Goal: Task Accomplishment & Management: Manage account settings

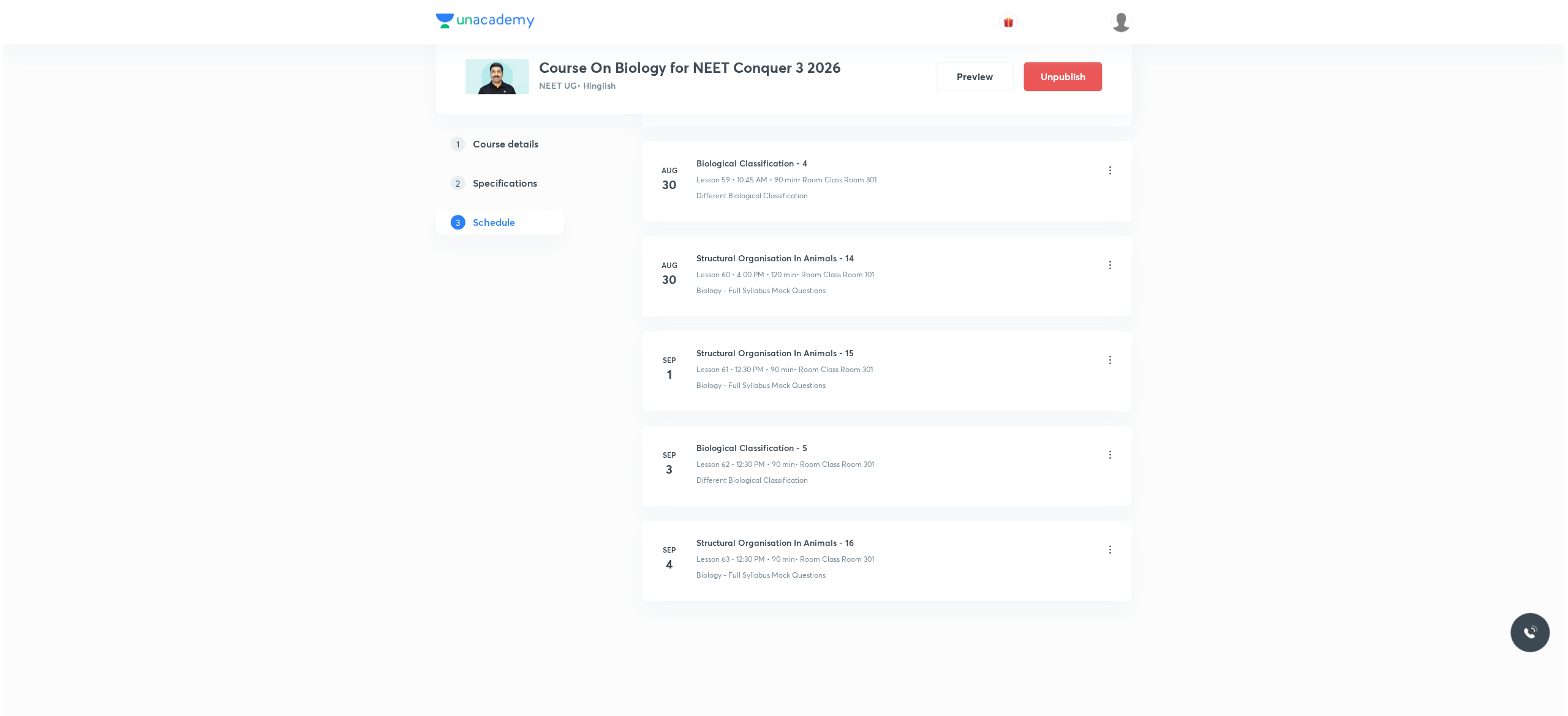
scroll to position [6349, 0]
click at [1109, 551] on icon at bounding box center [1107, 549] width 12 height 12
click at [998, 578] on li "Edit" at bounding box center [1039, 581] width 134 height 23
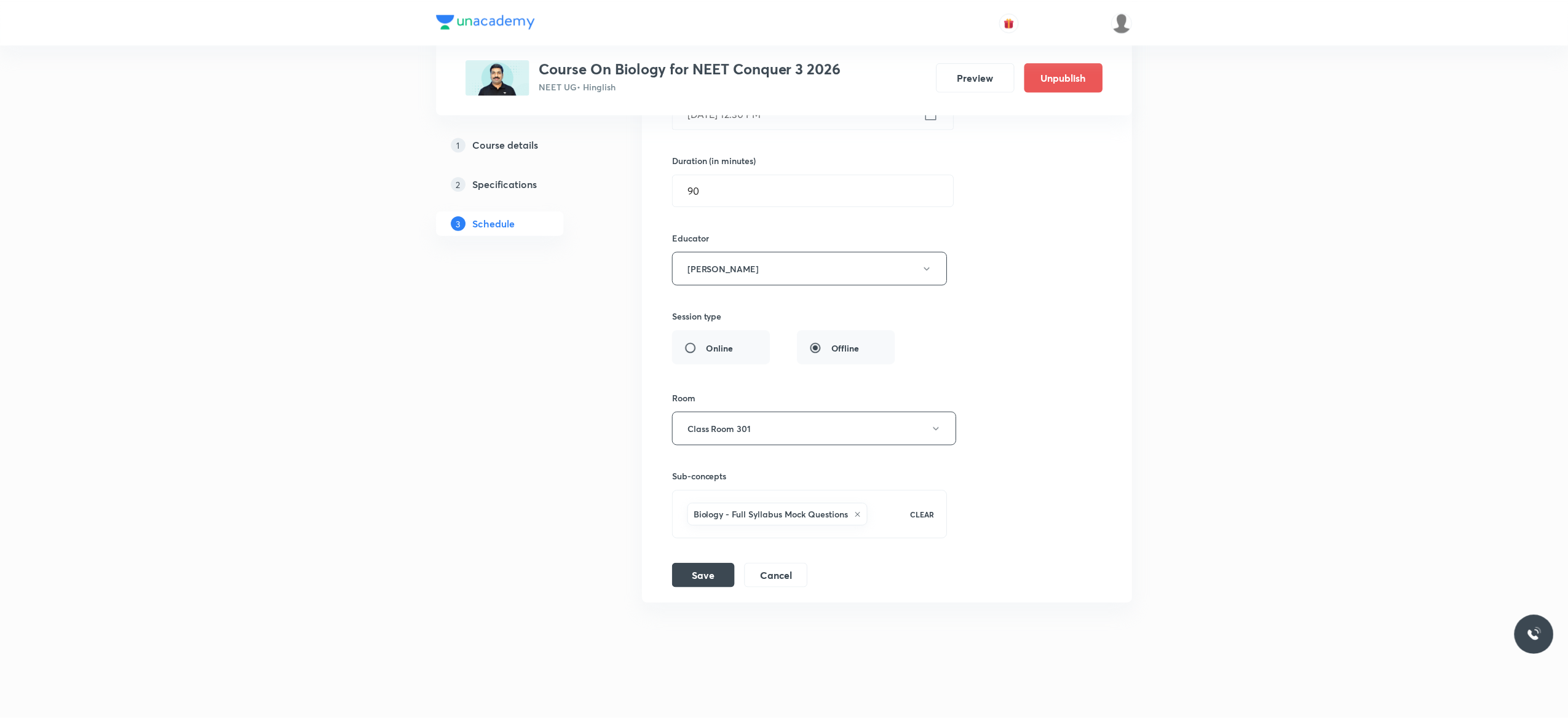
scroll to position [6284, 0]
click at [928, 272] on icon "button" at bounding box center [926, 268] width 10 height 10
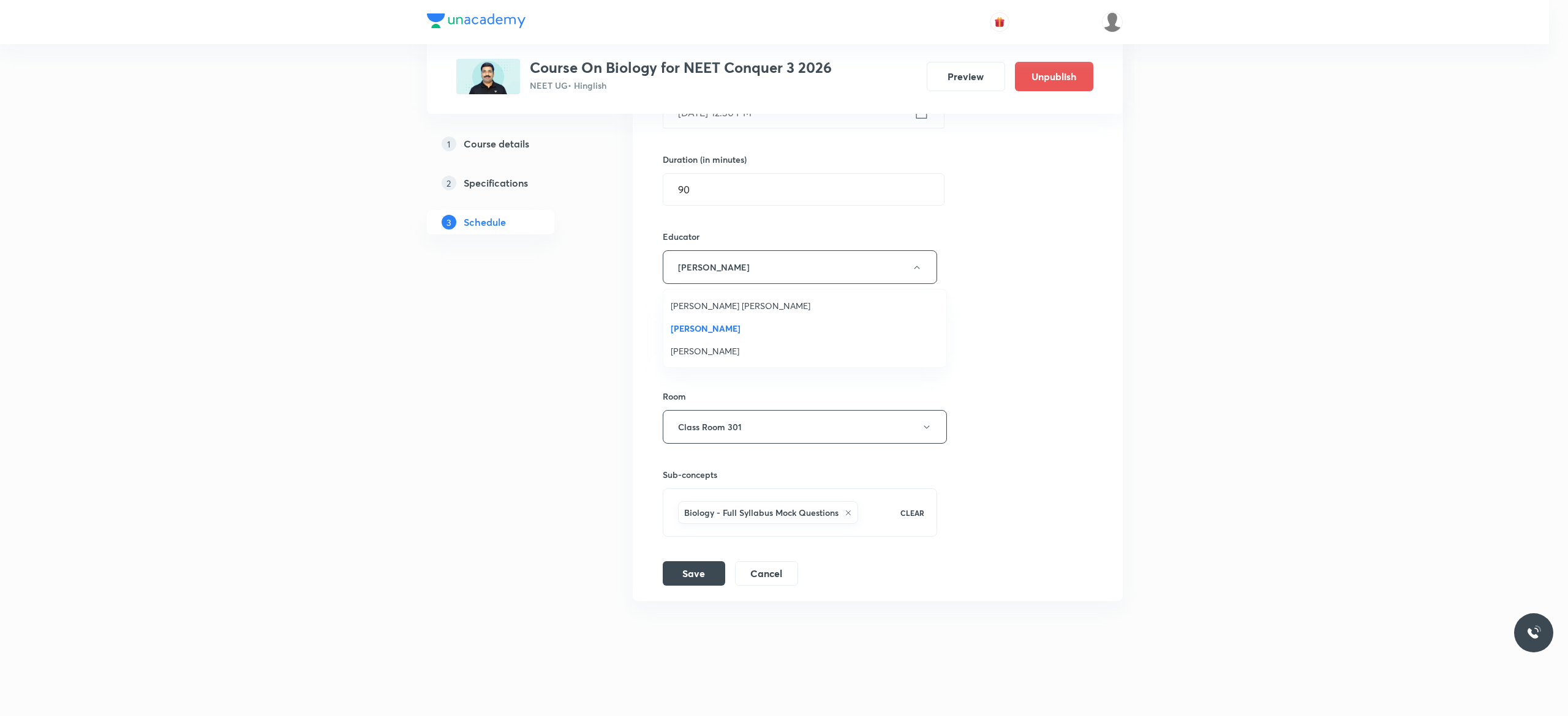
click at [700, 352] on span "[PERSON_NAME]" at bounding box center [805, 351] width 268 height 13
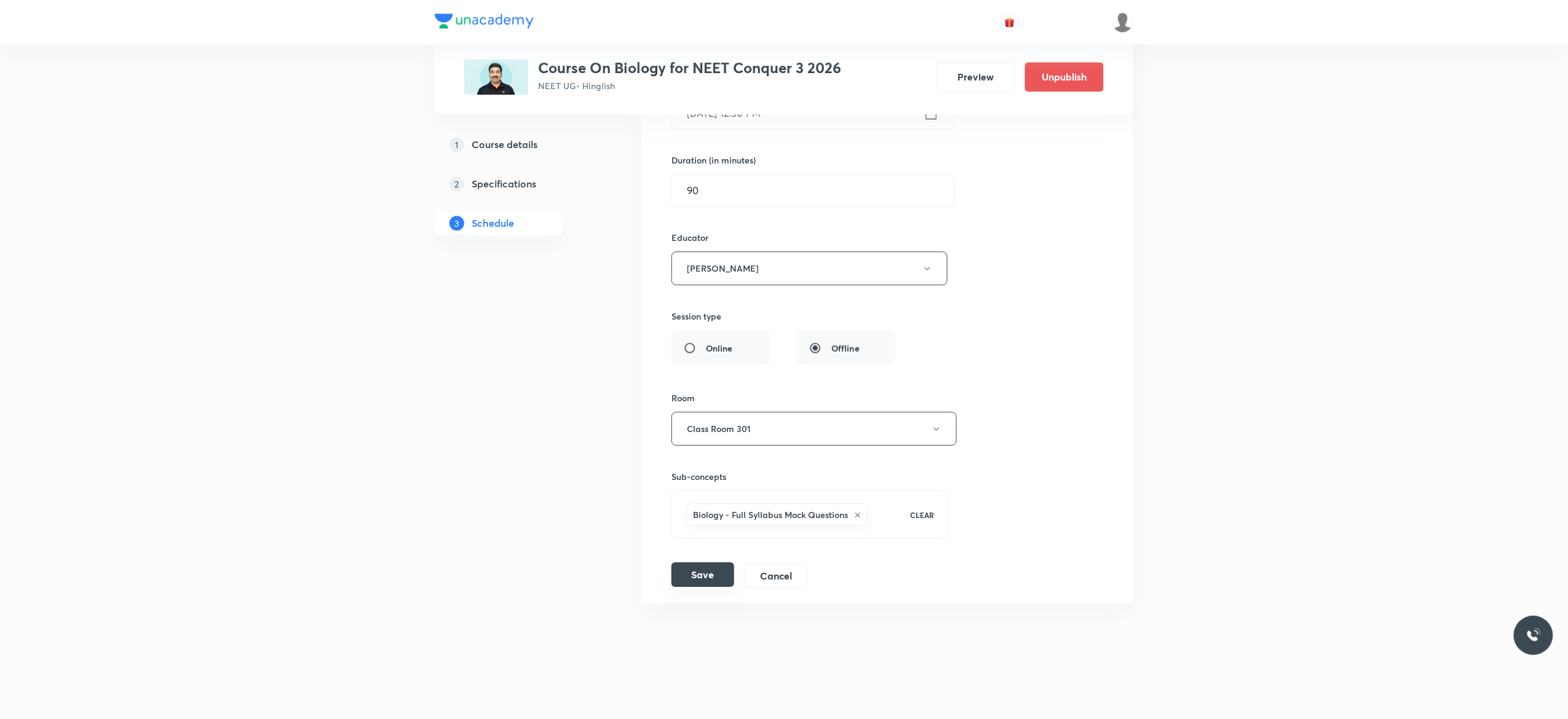
click at [689, 578] on button "Save" at bounding box center [702, 574] width 63 height 25
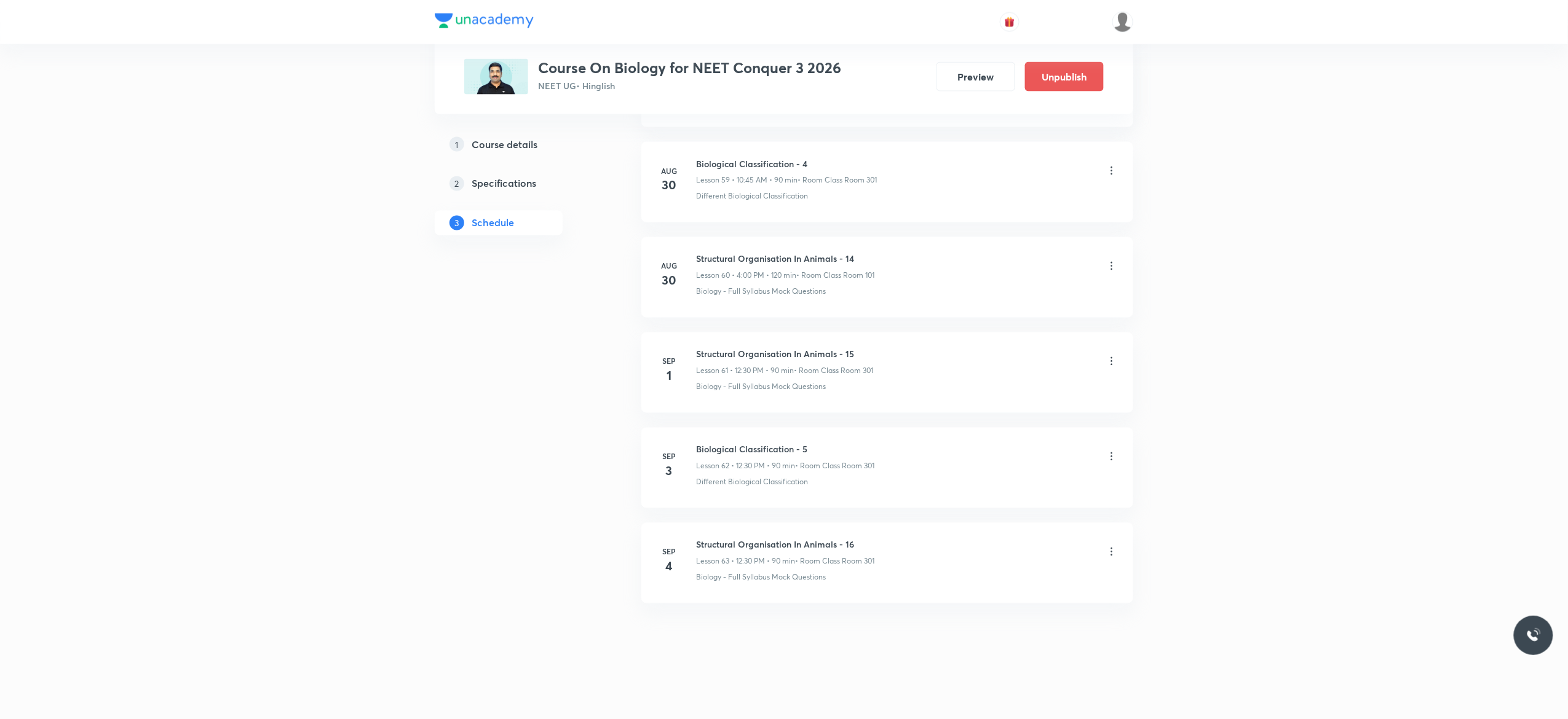
scroll to position [5729, 0]
click at [1108, 555] on icon at bounding box center [1111, 551] width 12 height 12
click at [1013, 583] on li "Edit" at bounding box center [1043, 583] width 135 height 23
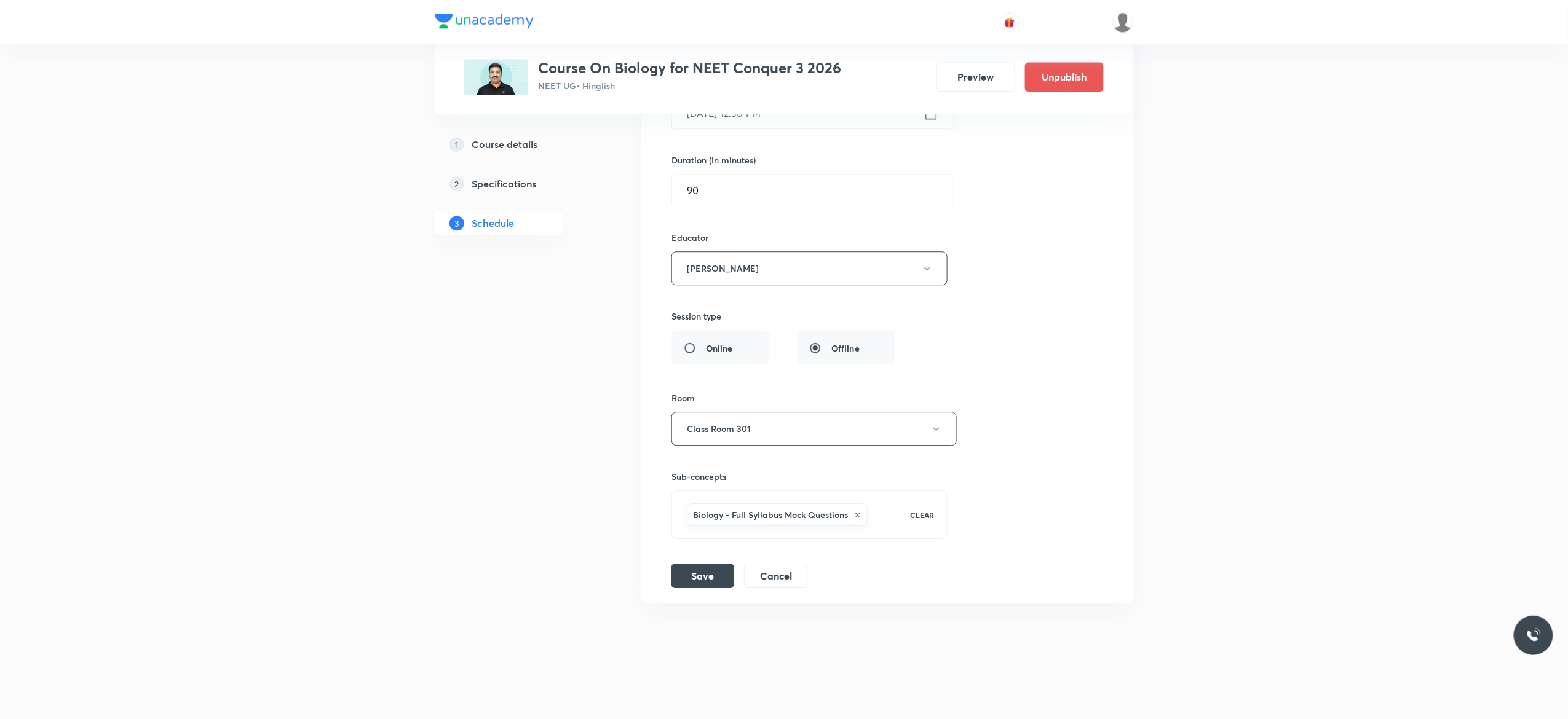
scroll to position [6284, 0]
click at [704, 580] on button "Save" at bounding box center [702, 574] width 63 height 25
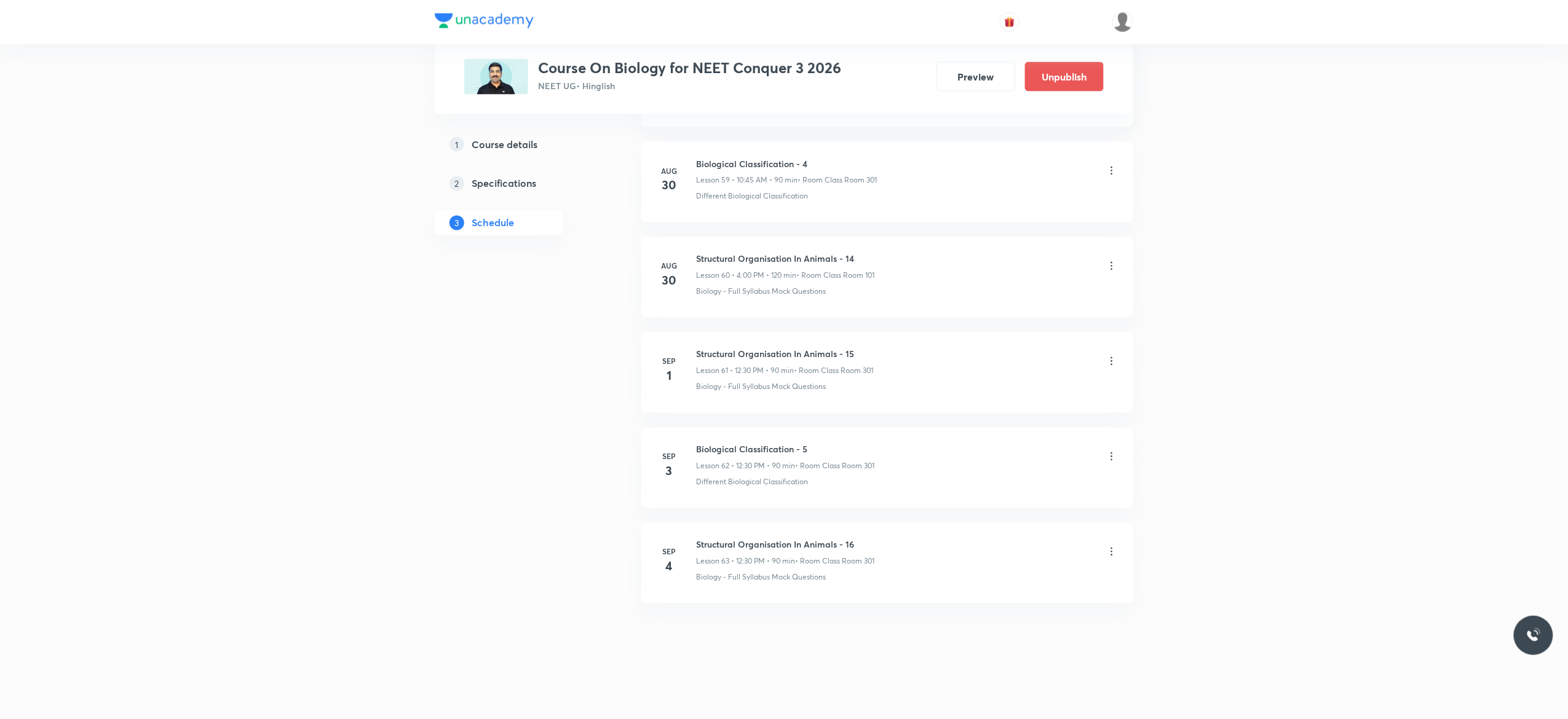
scroll to position [5729, 0]
